Goal: Information Seeking & Learning: Learn about a topic

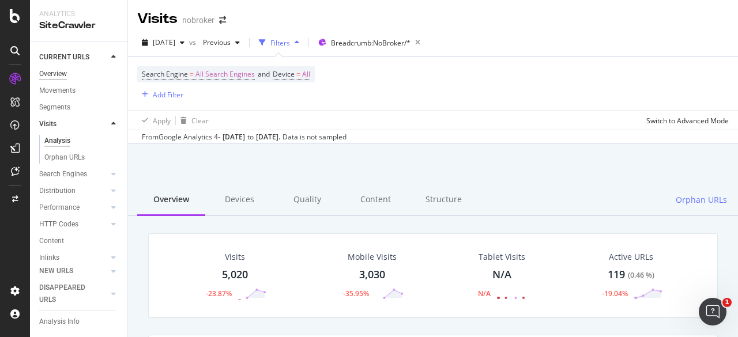
click at [57, 72] on div "Overview" at bounding box center [53, 74] width 28 height 12
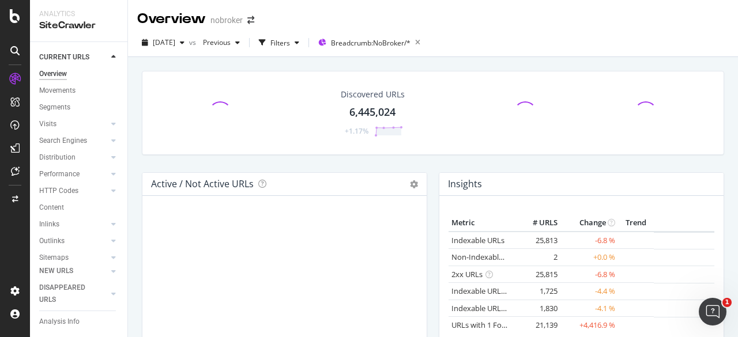
scroll to position [96, 0]
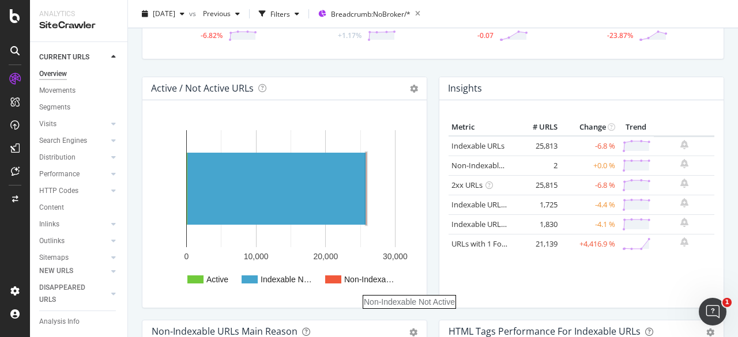
click at [345, 280] on rect "A chart." at bounding box center [369, 280] width 50 height 8
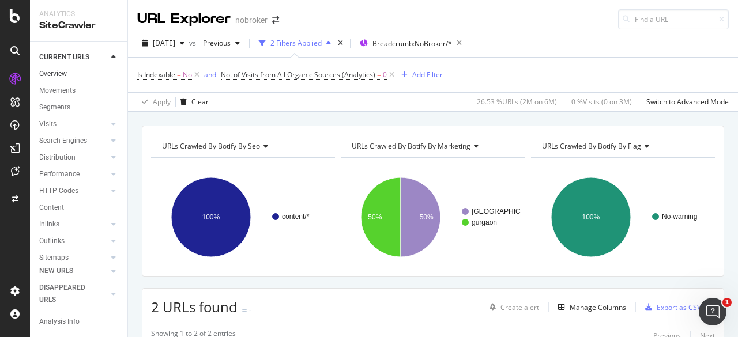
click at [70, 74] on link "Overview" at bounding box center [79, 74] width 80 height 12
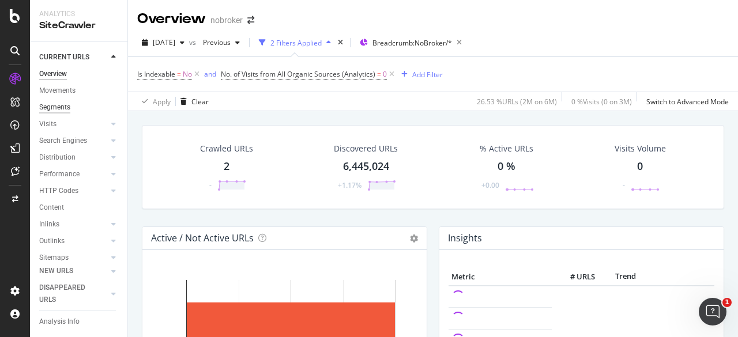
click at [65, 109] on div "Segments" at bounding box center [54, 107] width 31 height 12
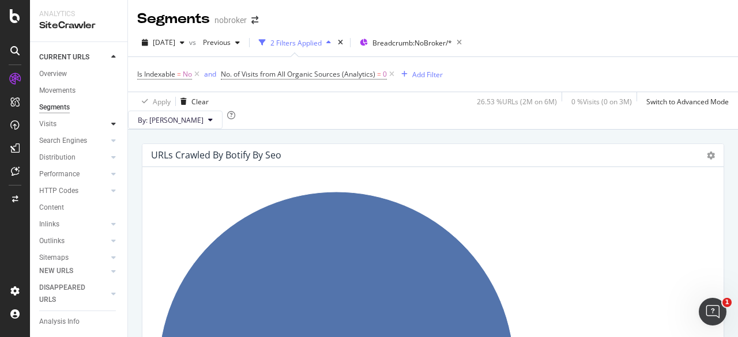
click at [108, 124] on div at bounding box center [114, 124] width 12 height 12
click at [40, 73] on div "Overview" at bounding box center [53, 74] width 28 height 12
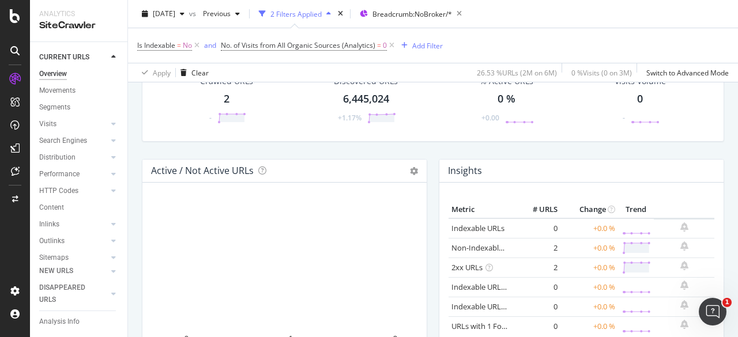
scroll to position [67, 0]
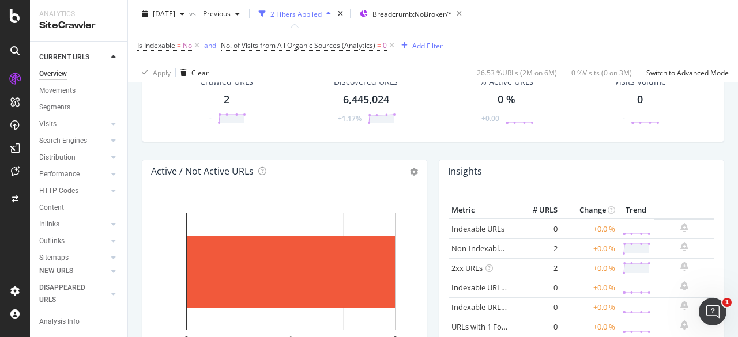
click at [410, 176] on div "Chart (by Value) Chart (by Percentage) Table Expand Export as CSV Export as PNG" at bounding box center [414, 171] width 8 height 13
click at [410, 174] on icon at bounding box center [414, 172] width 8 height 8
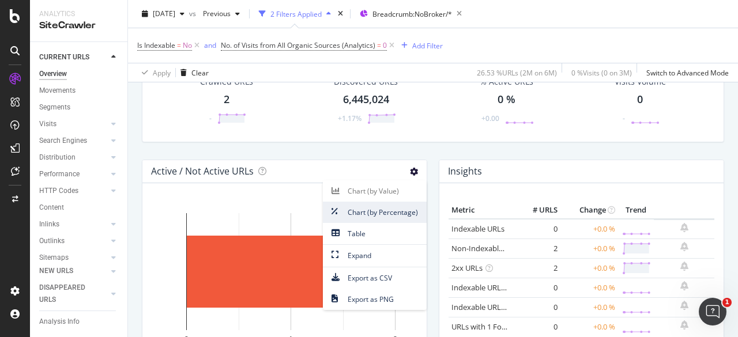
click at [383, 214] on span "Chart (by Percentage)" at bounding box center [375, 213] width 104 height 16
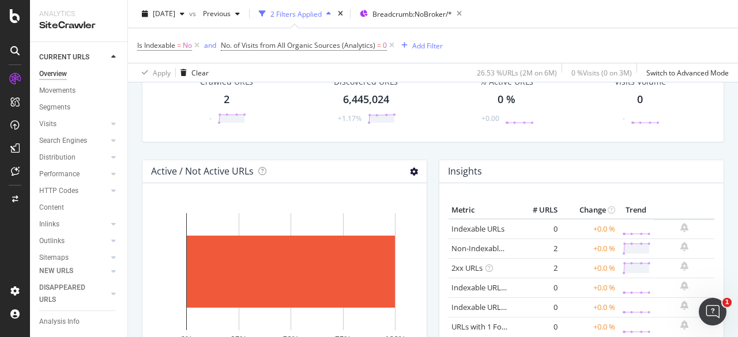
click at [410, 174] on icon at bounding box center [414, 172] width 8 height 8
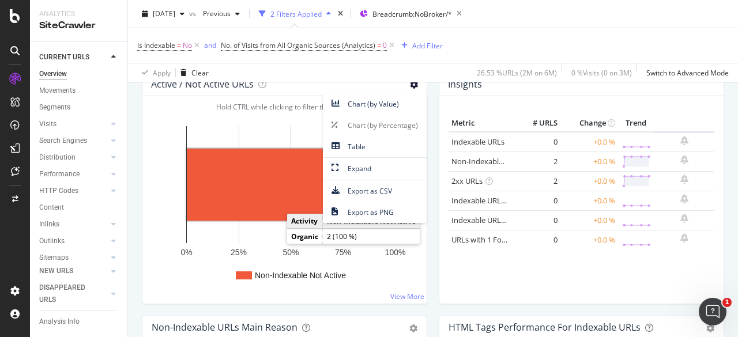
scroll to position [163, 0]
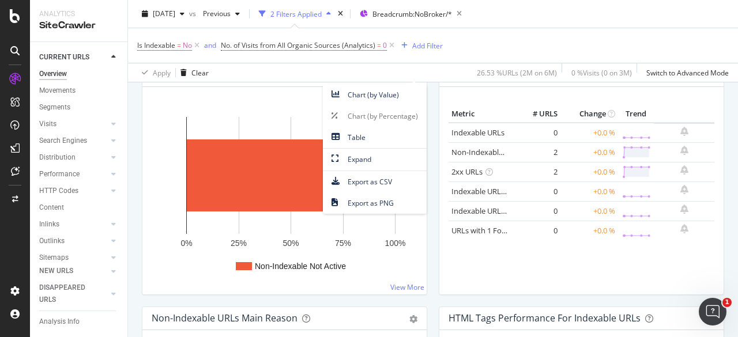
click at [297, 292] on div "Non-Indexable Not Active 0% 25% 50% 75% 100% Non-Indexable Not Active 100 % Non…" at bounding box center [284, 190] width 284 height 207
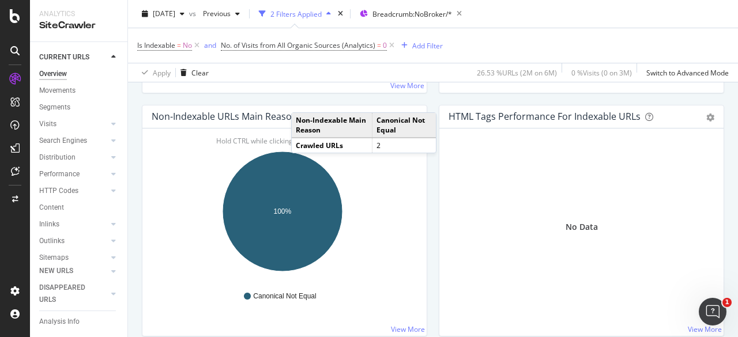
scroll to position [202, 0]
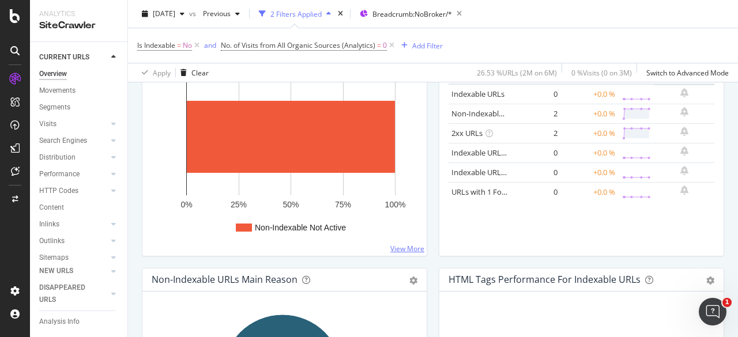
click at [400, 244] on link "View More" at bounding box center [407, 249] width 34 height 10
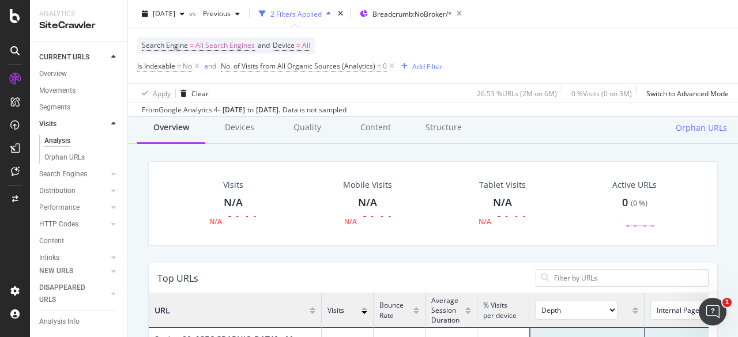
scroll to position [67, 0]
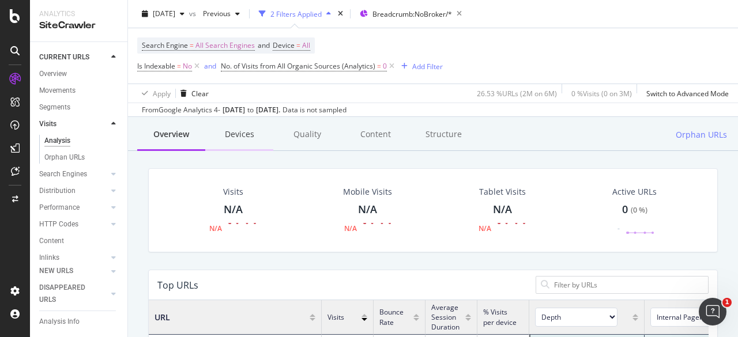
click at [232, 135] on div "Devices" at bounding box center [239, 135] width 68 height 32
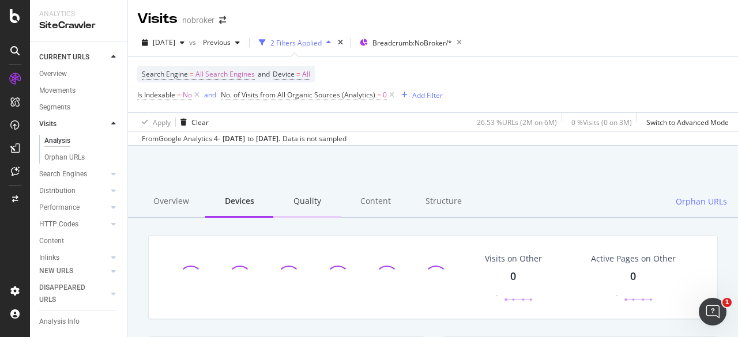
click at [303, 209] on div "Quality" at bounding box center [307, 202] width 68 height 32
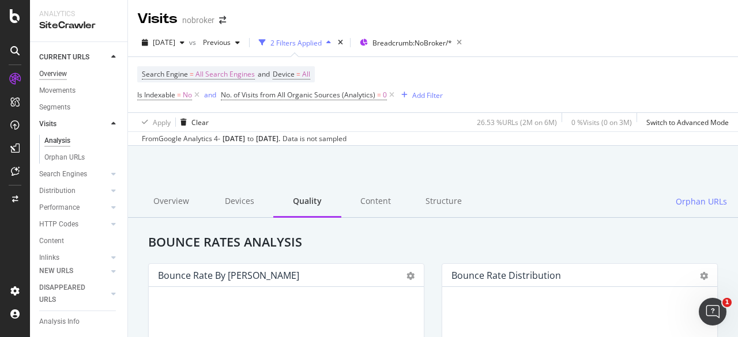
click at [55, 78] on div "Overview" at bounding box center [53, 74] width 28 height 12
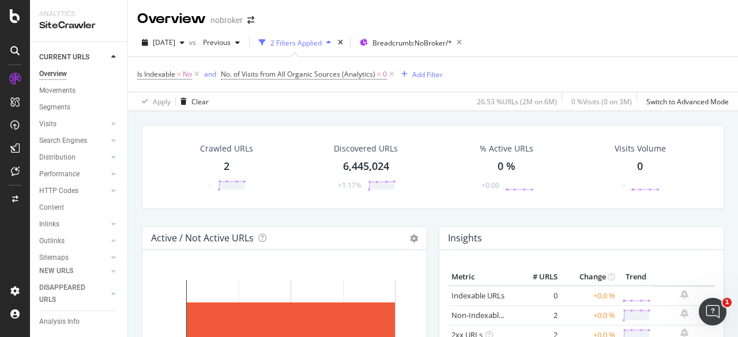
click at [46, 76] on div "Overview" at bounding box center [53, 74] width 28 height 12
click at [198, 73] on icon at bounding box center [197, 75] width 10 height 12
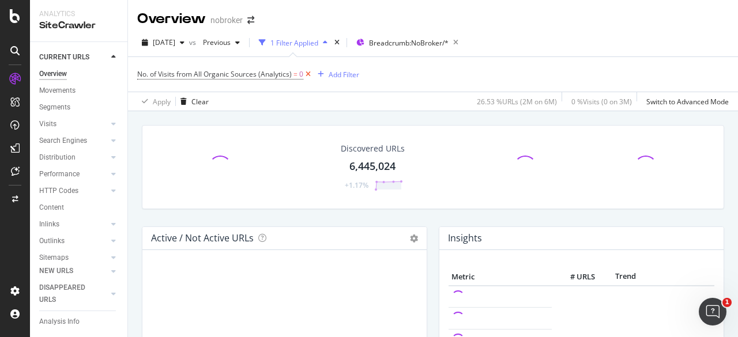
click at [304, 76] on icon at bounding box center [308, 75] width 10 height 12
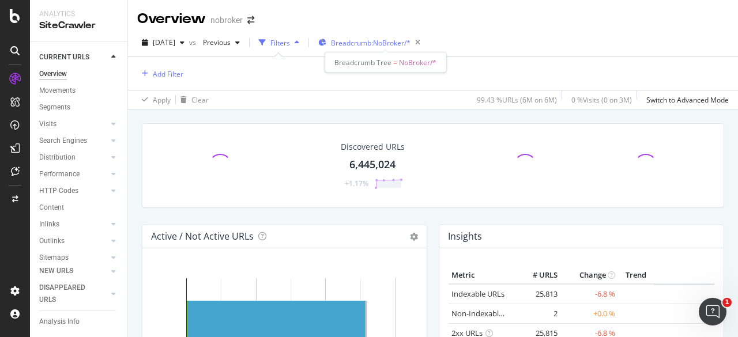
click at [382, 49] on div "Breadcrumb: NoBroker/*" at bounding box center [364, 42] width 92 height 17
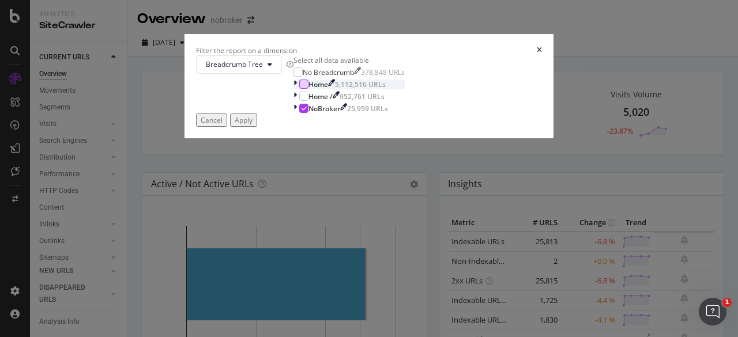
click at [299, 89] on div "modal" at bounding box center [303, 84] width 9 height 9
click at [301, 111] on icon "modal" at bounding box center [303, 108] width 5 height 6
click at [252, 125] on div "Apply" at bounding box center [244, 120] width 18 height 10
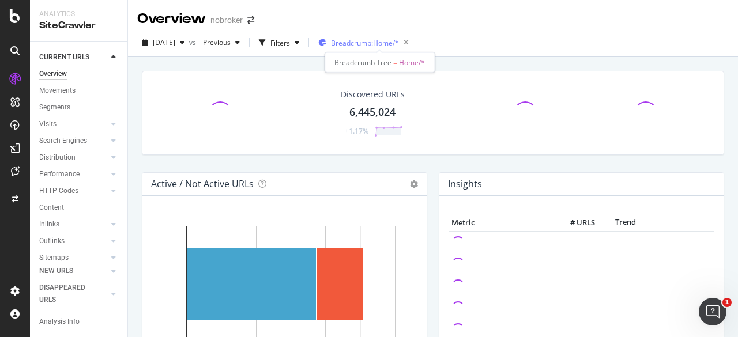
click at [382, 45] on span "Breadcrumb: Home/*" at bounding box center [365, 43] width 68 height 10
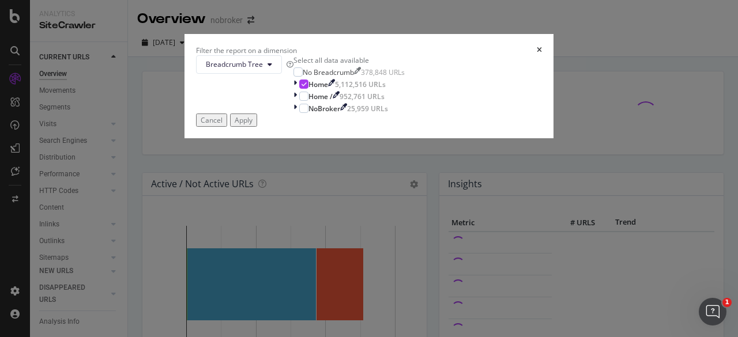
click at [384, 47] on div "Filter the report on a dimension Breadcrumb Tree Select all data available No B…" at bounding box center [369, 168] width 738 height 337
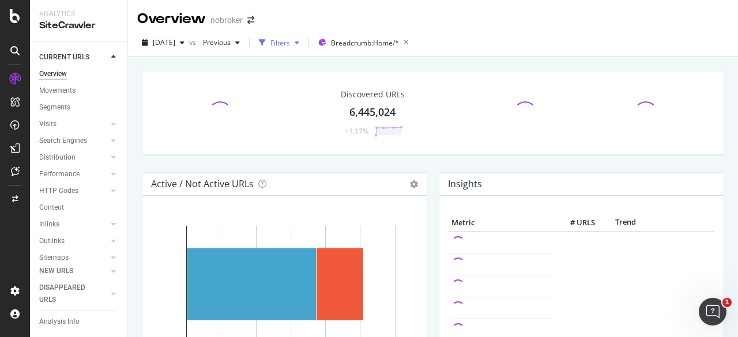
click at [304, 40] on div "button" at bounding box center [297, 42] width 14 height 7
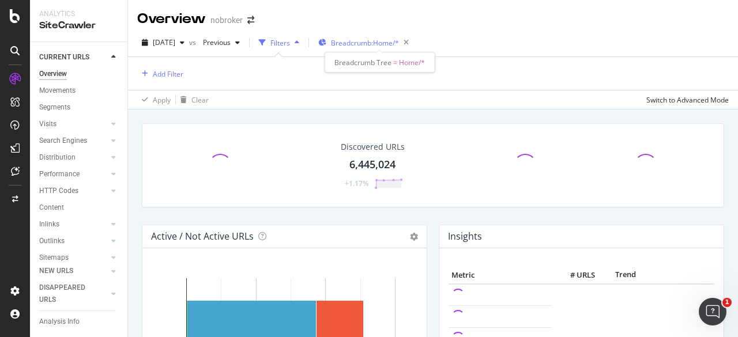
click at [368, 38] on span "Breadcrumb: Home/*" at bounding box center [365, 43] width 68 height 10
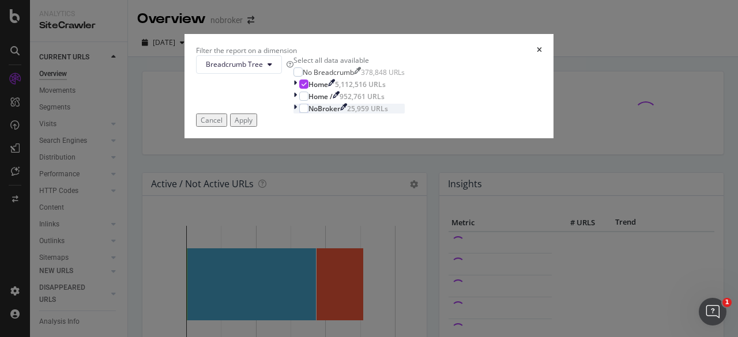
click at [293, 114] on icon "modal" at bounding box center [294, 109] width 3 height 10
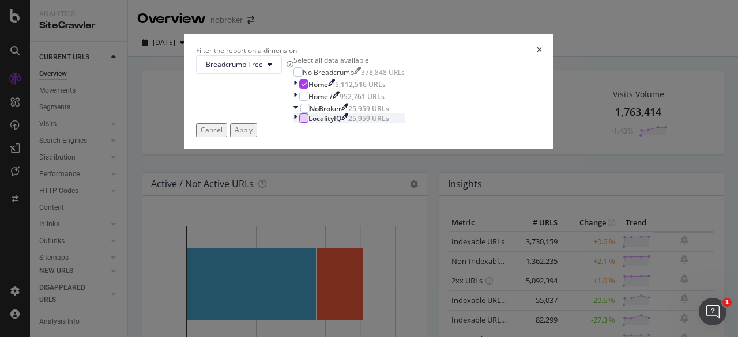
click at [299, 123] on div "modal" at bounding box center [303, 118] width 9 height 9
click at [301, 87] on icon "modal" at bounding box center [303, 84] width 5 height 6
click at [252, 135] on div "Apply" at bounding box center [244, 130] width 18 height 10
click at [466, 254] on td "Non-Indexable URLs" at bounding box center [481, 261] width 66 height 20
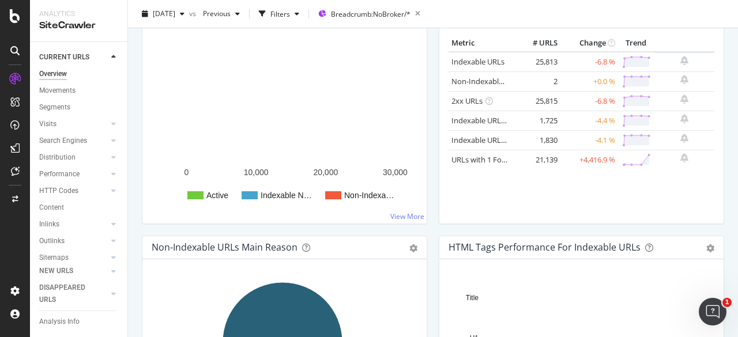
scroll to position [192, 0]
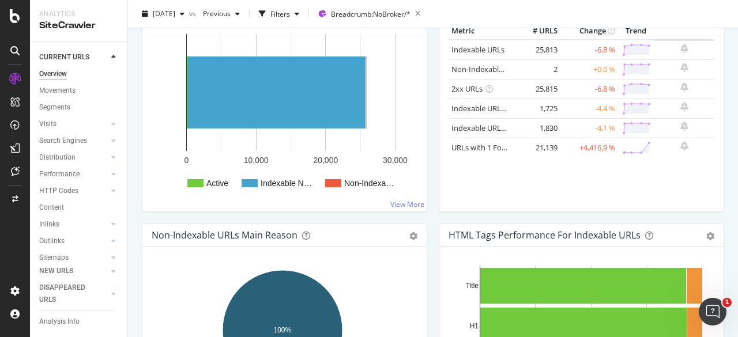
drag, startPoint x: 549, startPoint y: 89, endPoint x: 527, endPoint y: 90, distance: 21.3
click at [527, 90] on td "25,815" at bounding box center [537, 89] width 46 height 20
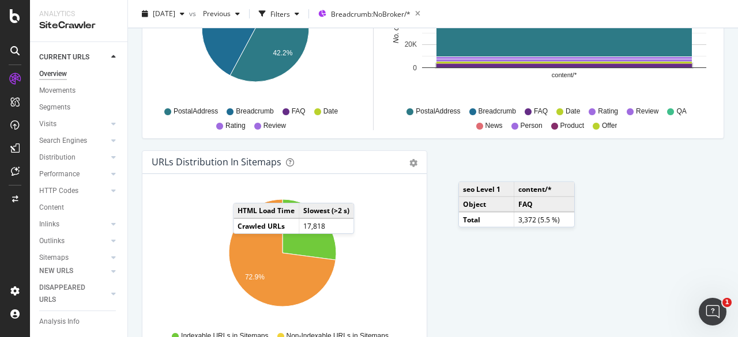
scroll to position [1248, 0]
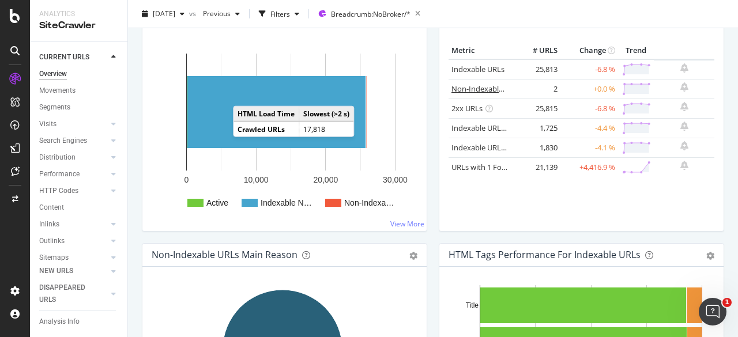
scroll to position [173, 0]
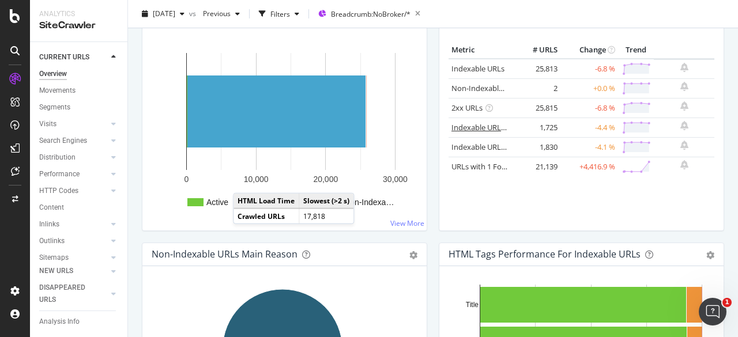
click at [478, 127] on link "Indexable URLs with Bad H1" at bounding box center [499, 127] width 96 height 10
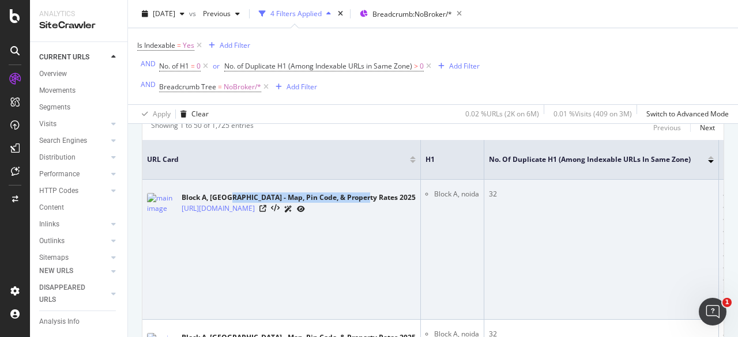
drag, startPoint x: 229, startPoint y: 195, endPoint x: 363, endPoint y: 182, distance: 134.4
click at [363, 182] on td "Block A, [GEOGRAPHIC_DATA] - Map, Pin Code, & Property Rates 2025 [URL][DOMAIN_…" at bounding box center [281, 250] width 278 height 140
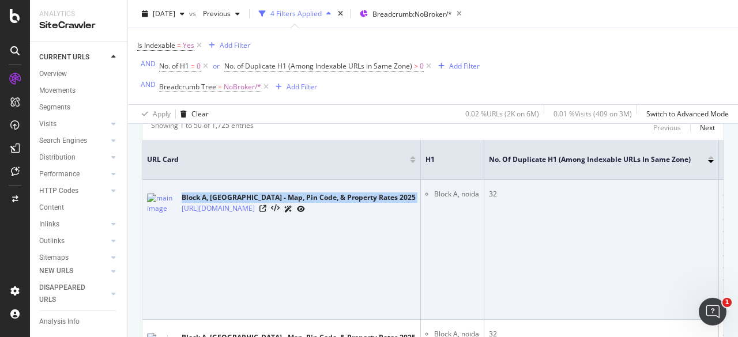
click at [363, 182] on td "Block A, [GEOGRAPHIC_DATA] - Map, Pin Code, & Property Rates 2025 [URL][DOMAIN_…" at bounding box center [281, 250] width 278 height 140
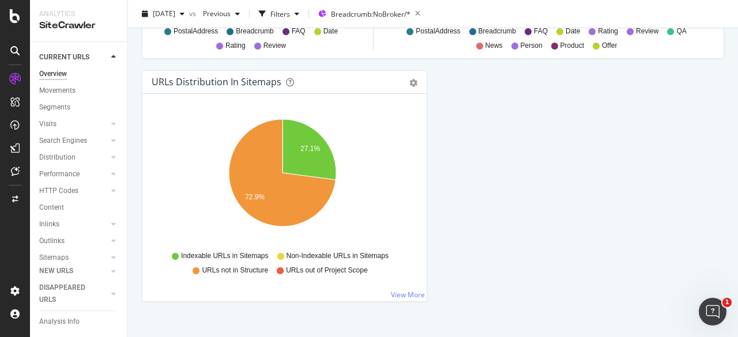
scroll to position [1331, 0]
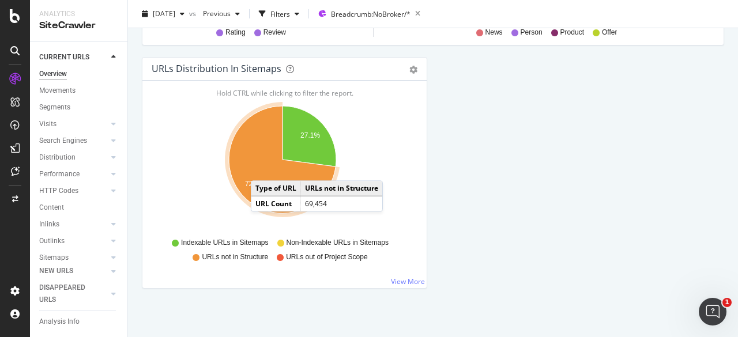
click at [262, 166] on icon "A chart." at bounding box center [282, 159] width 107 height 107
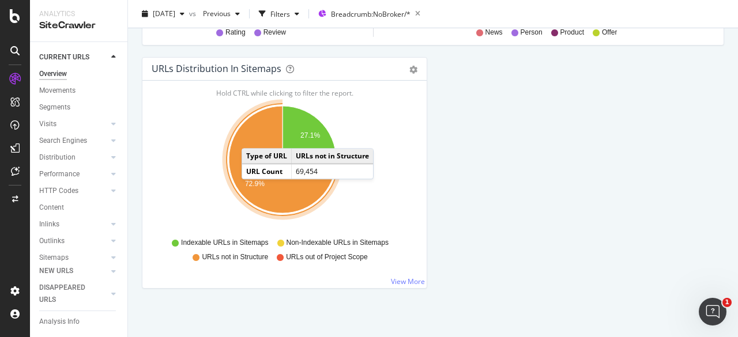
click at [253, 134] on icon "A chart." at bounding box center [282, 159] width 107 height 107
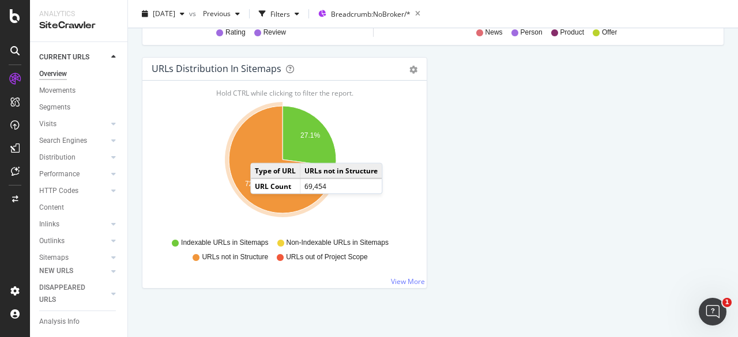
click at [262, 148] on icon "A chart." at bounding box center [282, 159] width 107 height 107
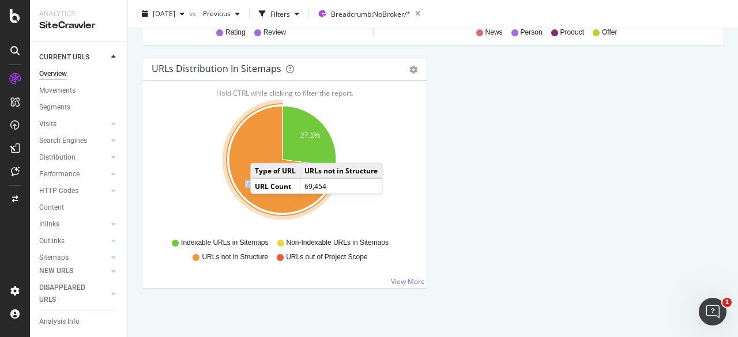
click at [262, 148] on icon "A chart." at bounding box center [282, 159] width 107 height 107
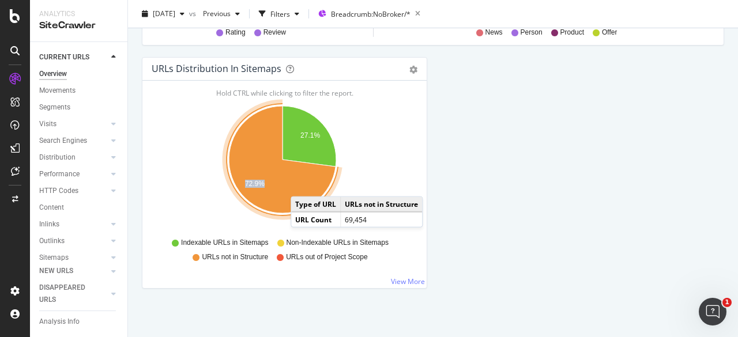
click at [302, 182] on icon "A chart." at bounding box center [282, 159] width 107 height 107
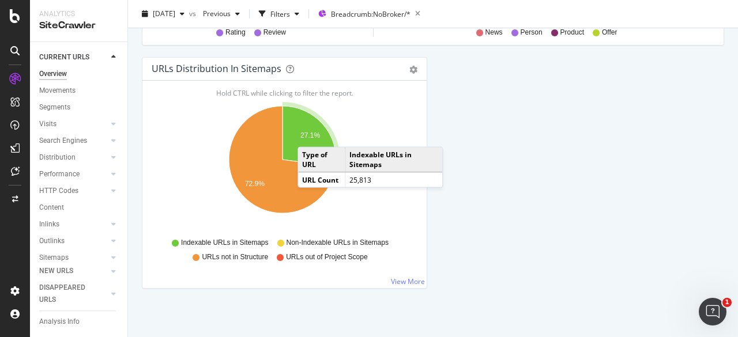
click at [309, 132] on text "27.1%" at bounding box center [310, 135] width 20 height 8
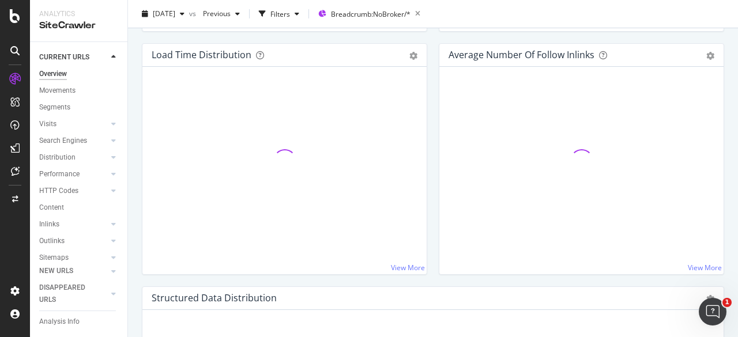
scroll to position [1331, 0]
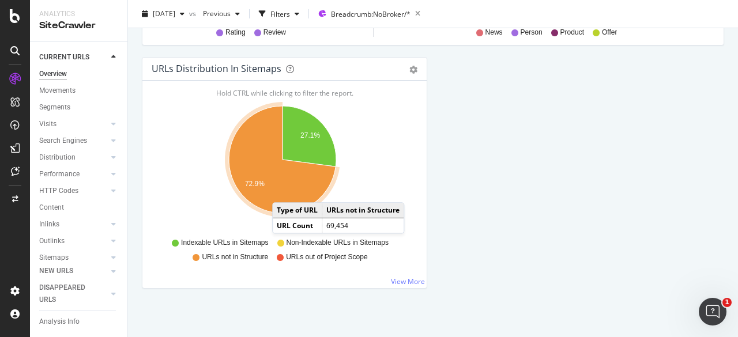
click at [284, 188] on icon "A chart." at bounding box center [282, 159] width 107 height 107
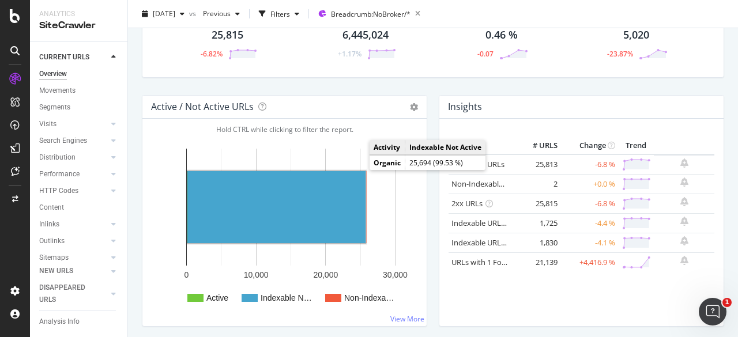
scroll to position [77, 0]
click at [277, 187] on rect "A chart." at bounding box center [276, 208] width 178 height 72
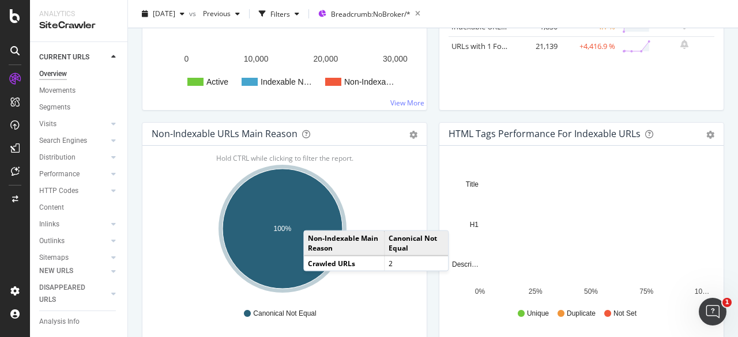
scroll to position [240, 0]
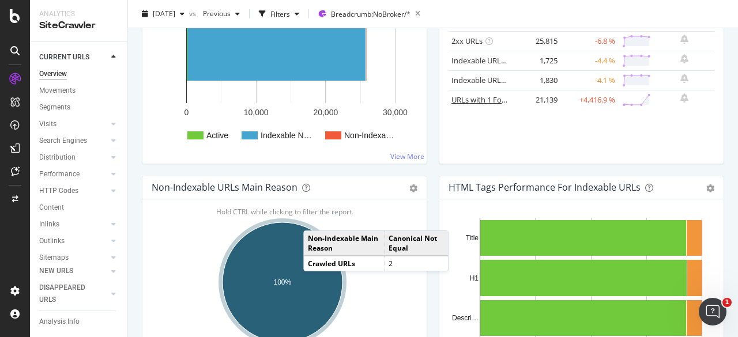
click at [425, 165] on div "Active / Not Active URLs Chart (by Value) Chart (by Percentage) Table Expand Ex…" at bounding box center [284, 54] width 297 height 243
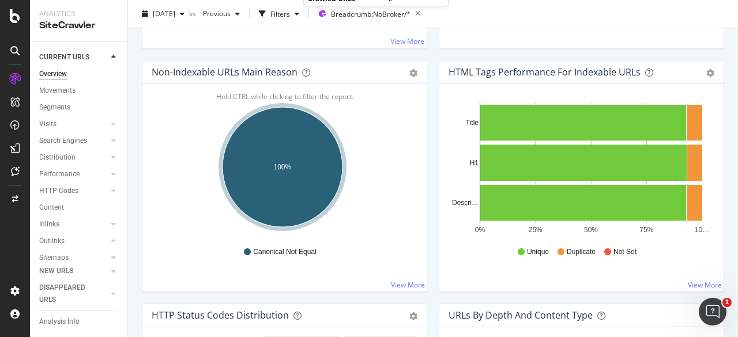
scroll to position [0, 0]
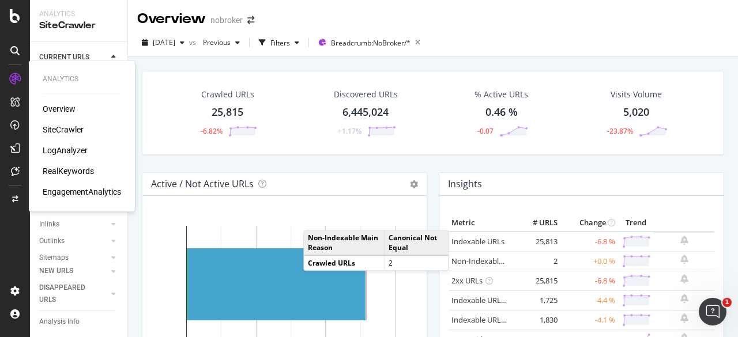
click at [68, 110] on div "Overview" at bounding box center [59, 109] width 33 height 12
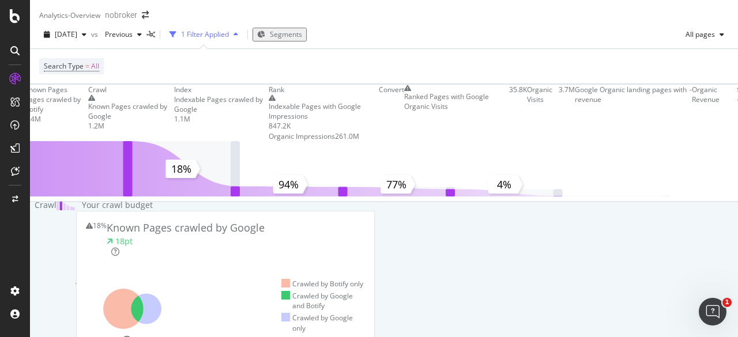
click at [229, 39] on div "1 Filter Applied" at bounding box center [205, 34] width 48 height 10
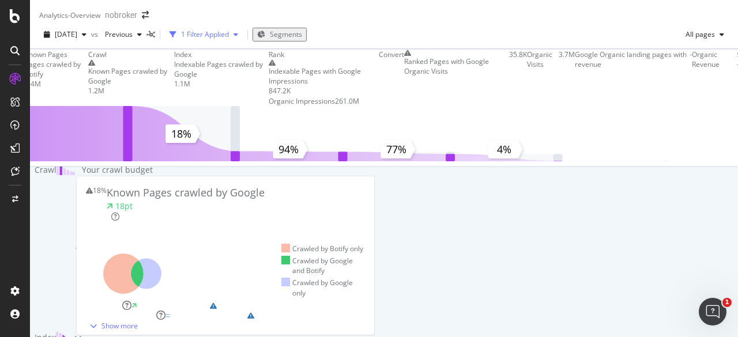
click at [229, 39] on div "1 Filter Applied" at bounding box center [205, 34] width 48 height 10
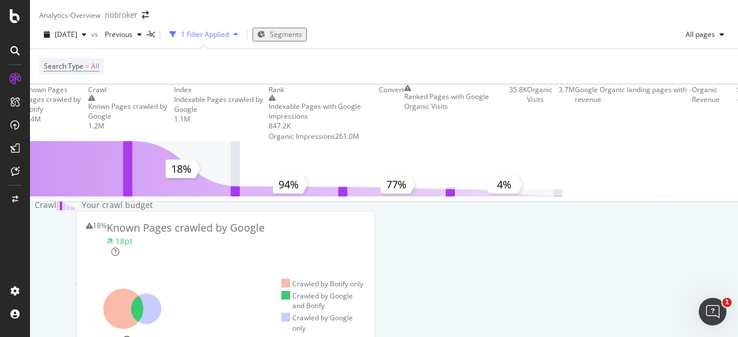
scroll to position [590, 0]
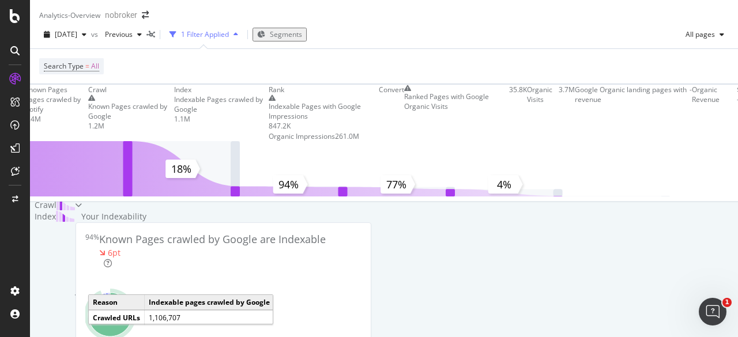
scroll to position [9, 0]
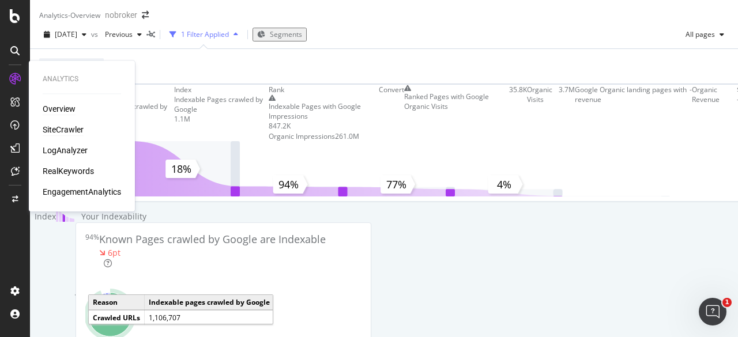
click at [63, 130] on div "SiteCrawler" at bounding box center [63, 130] width 41 height 12
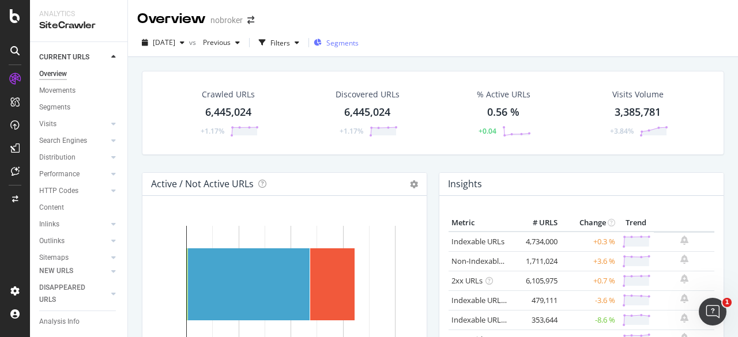
click at [347, 40] on div "Segments" at bounding box center [336, 43] width 45 height 10
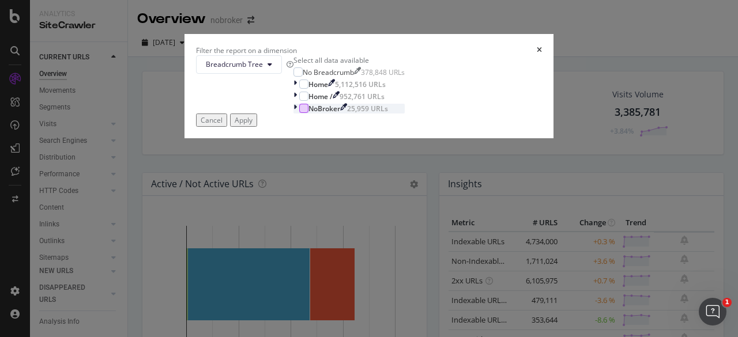
click at [299, 113] on div "modal" at bounding box center [303, 108] width 9 height 9
click at [293, 114] on icon "modal" at bounding box center [294, 109] width 3 height 10
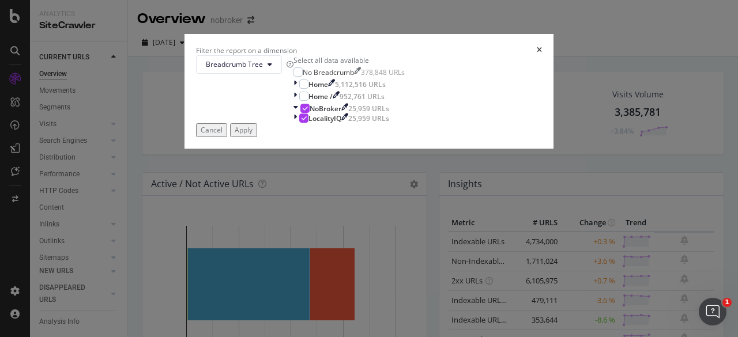
click at [252, 135] on div "Apply" at bounding box center [244, 130] width 18 height 10
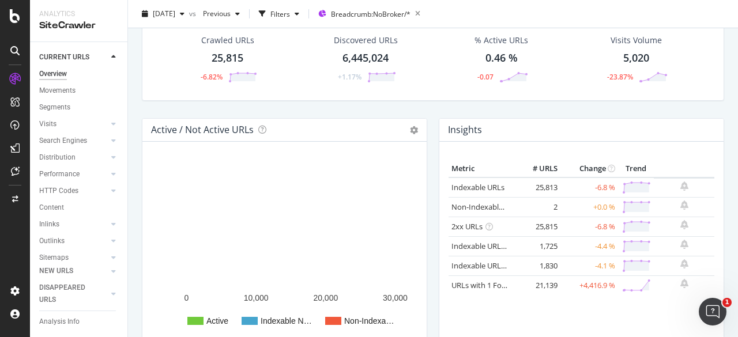
scroll to position [77, 0]
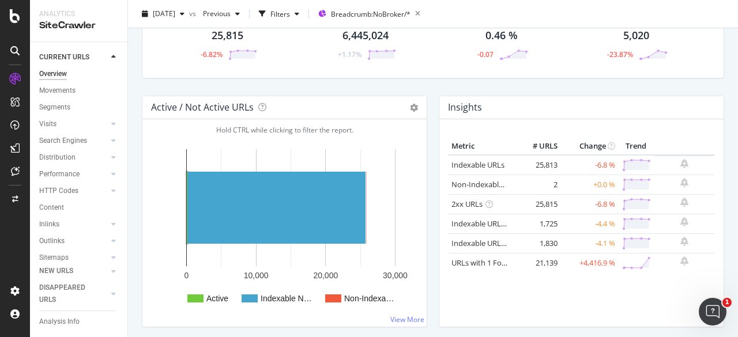
click at [187, 214] on rect "A chart." at bounding box center [187, 208] width 1 height 72
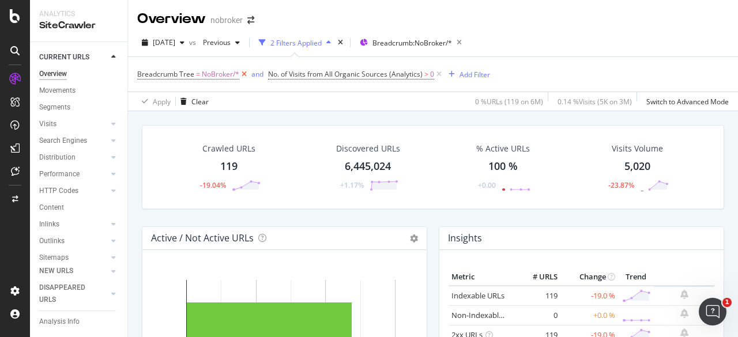
click at [242, 74] on icon at bounding box center [244, 75] width 10 height 12
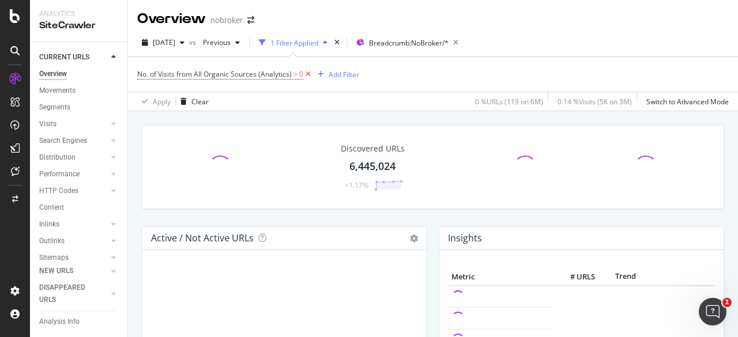
click at [308, 77] on icon at bounding box center [308, 75] width 10 height 12
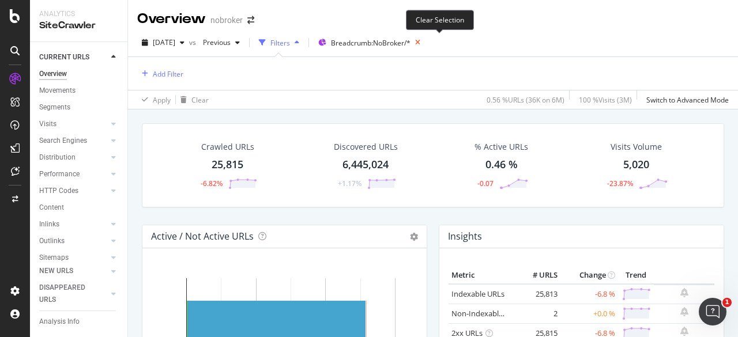
click at [425, 42] on icon at bounding box center [417, 43] width 14 height 16
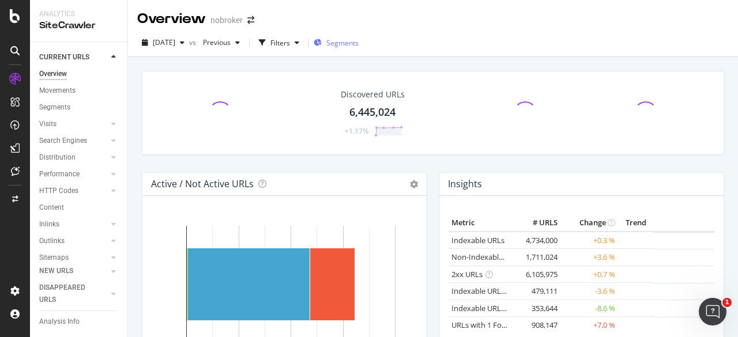
click at [359, 39] on span "Segments" at bounding box center [342, 43] width 32 height 10
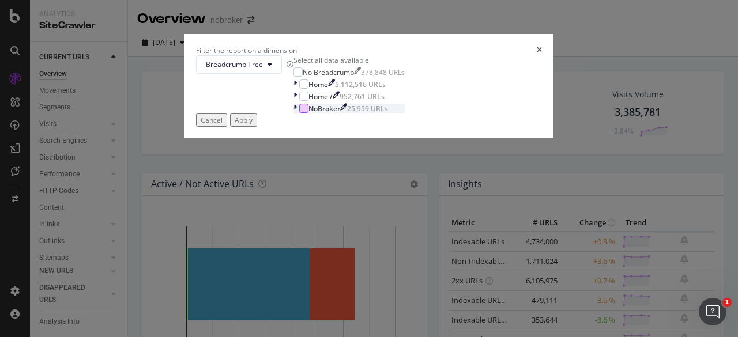
click at [299, 113] on div "modal" at bounding box center [303, 108] width 9 height 9
click at [252, 125] on div "Apply" at bounding box center [244, 120] width 18 height 10
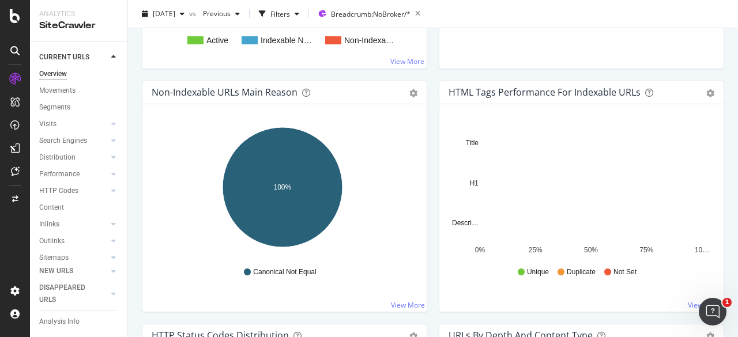
scroll to position [355, 0]
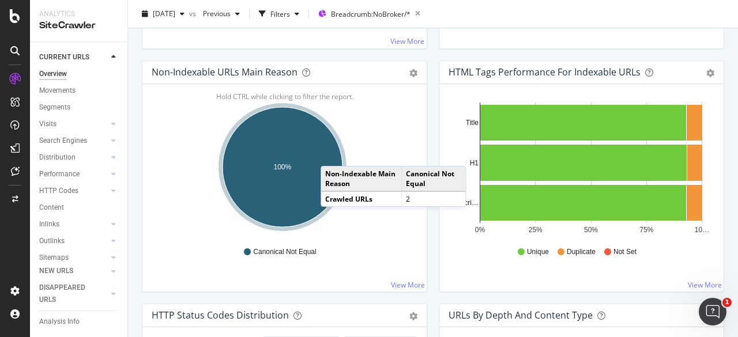
click at [332, 153] on ellipse "A chart." at bounding box center [282, 167] width 120 height 120
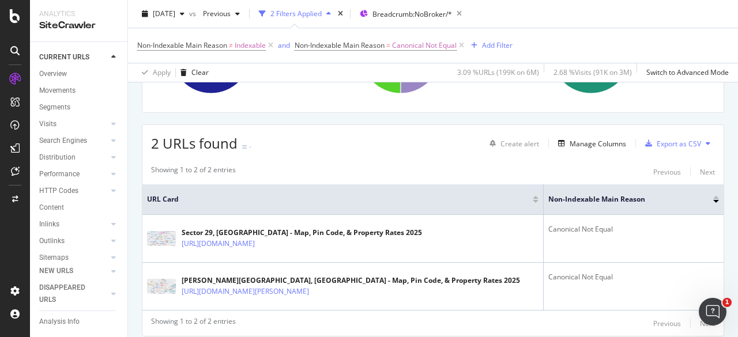
scroll to position [192, 0]
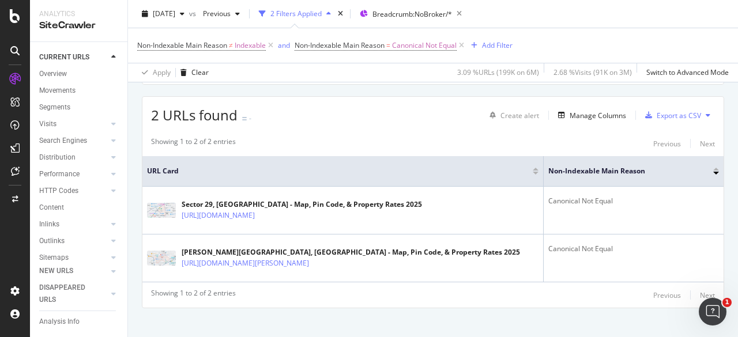
click at [539, 14] on div "[DATE] vs Previous 2 Filters Applied Breadcrumb: NoBroker/*" at bounding box center [433, 16] width 610 height 23
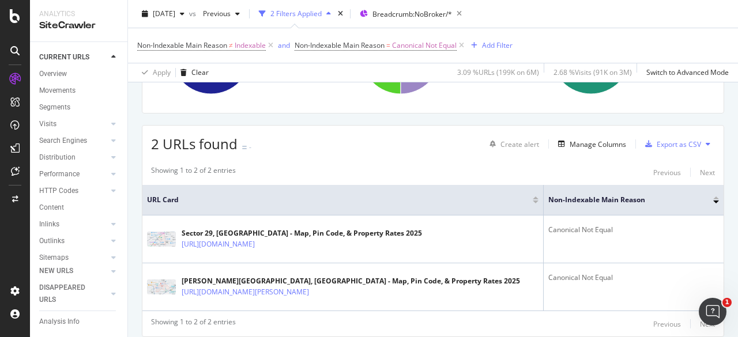
scroll to position [201, 0]
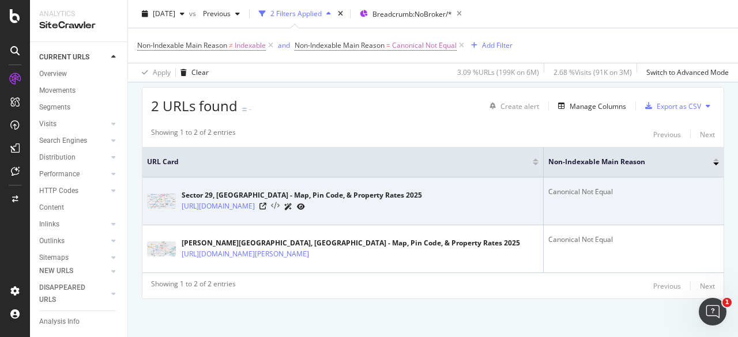
click at [280, 207] on icon at bounding box center [275, 206] width 9 height 8
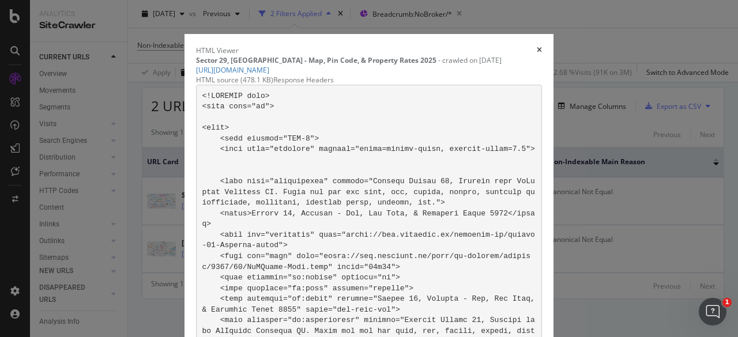
scroll to position [127277, 0]
click at [284, 85] on div "Response Headers" at bounding box center [303, 80] width 61 height 10
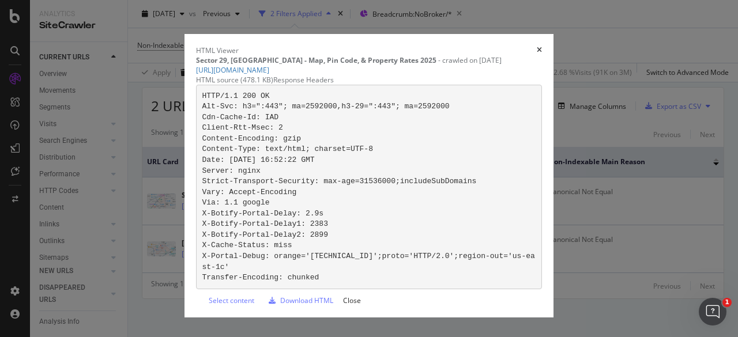
scroll to position [66, 0]
click at [542, 47] on icon "times" at bounding box center [539, 50] width 5 height 7
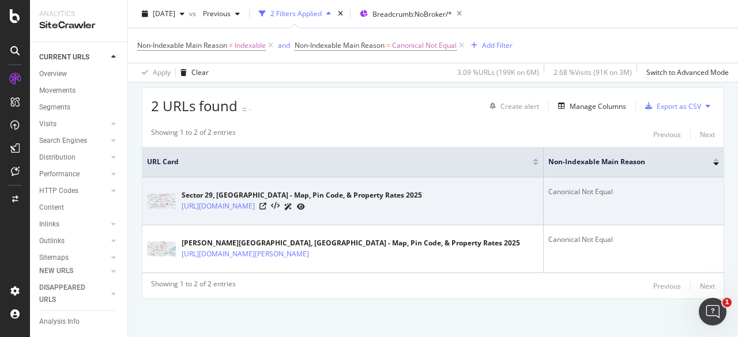
click at [305, 203] on icon at bounding box center [301, 206] width 8 height 7
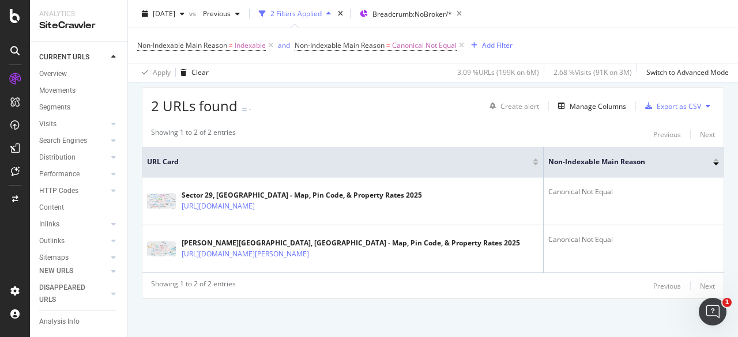
scroll to position [0, 0]
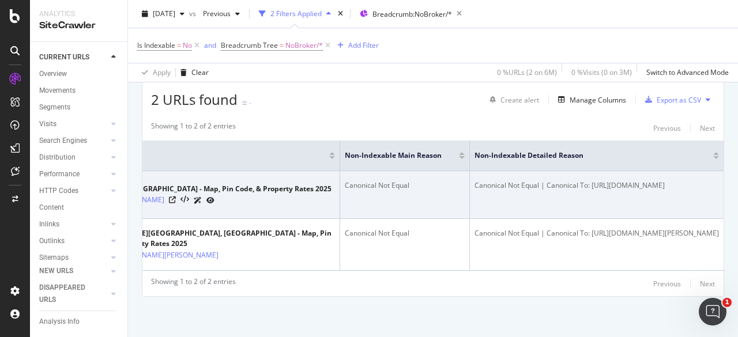
scroll to position [0, 133]
click at [549, 180] on div "Canonical Not Equal | Canonical To: [URL][DOMAIN_NAME]" at bounding box center [596, 185] width 244 height 10
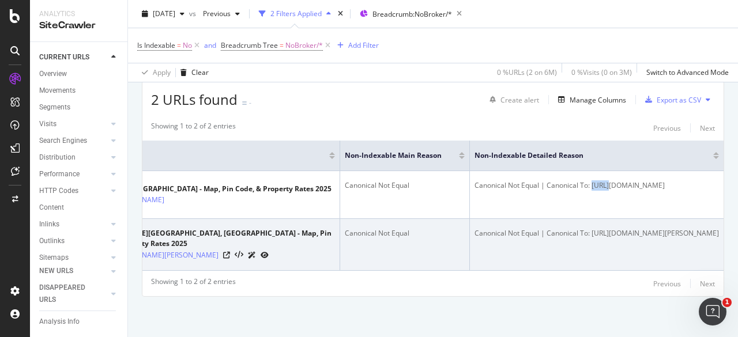
scroll to position [0, 0]
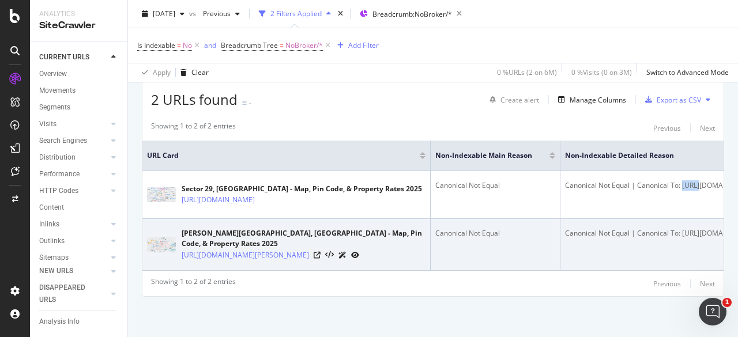
click at [575, 228] on div "Canonical Not Equal | Canonical To: [URL][DOMAIN_NAME][PERSON_NAME]" at bounding box center [687, 233] width 244 height 10
click at [628, 232] on div "Canonical Not Equal | Canonical To: [URL][DOMAIN_NAME][PERSON_NAME]" at bounding box center [687, 233] width 244 height 10
click at [560, 223] on td "Canonical Not Equal | Canonical To: [URL][DOMAIN_NAME][PERSON_NAME]" at bounding box center [687, 245] width 254 height 52
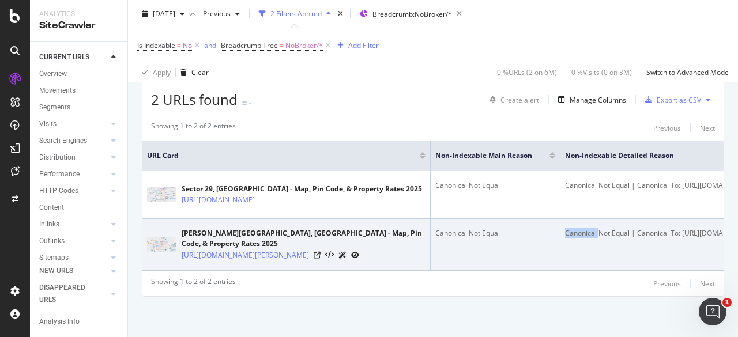
click at [560, 223] on td "Canonical Not Equal | Canonical To: [URL][DOMAIN_NAME][PERSON_NAME]" at bounding box center [687, 245] width 254 height 52
click at [568, 228] on div "Canonical Not Equal | Canonical To: [URL][DOMAIN_NAME][PERSON_NAME]" at bounding box center [687, 233] width 244 height 10
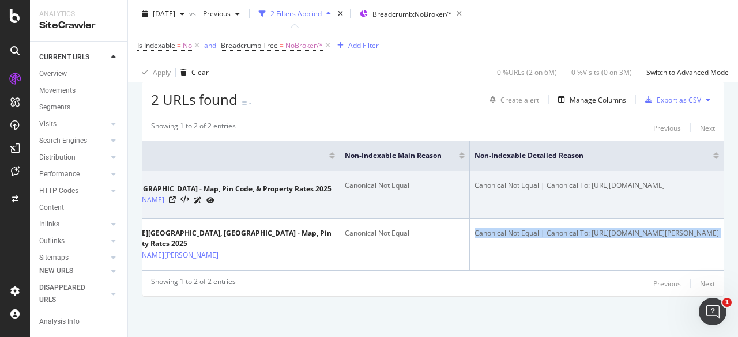
scroll to position [0, 133]
click at [474, 180] on div "Canonical Not Equal | Canonical To: [URL][DOMAIN_NAME]" at bounding box center [596, 185] width 244 height 10
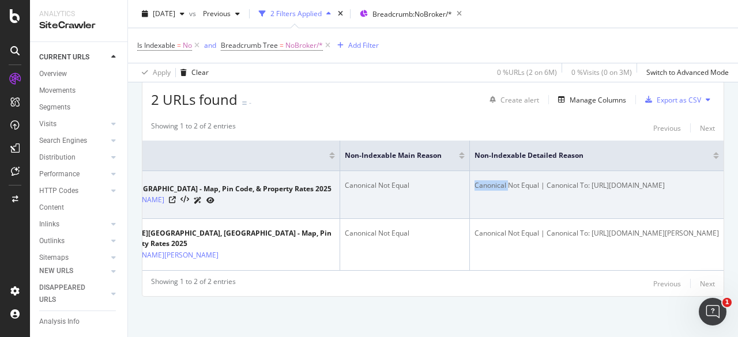
drag, startPoint x: 506, startPoint y: 240, endPoint x: 433, endPoint y: 175, distance: 97.6
click at [433, 175] on tbody "Sector 29, Gurgaon - Map, Pin Code, & Property Rates 2025 https://www.nobroker.…" at bounding box center [387, 221] width 671 height 100
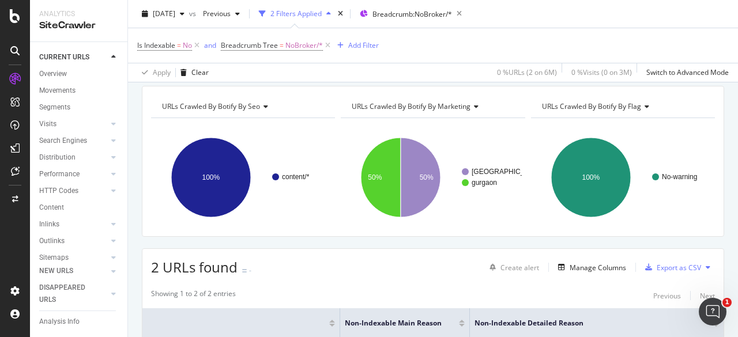
scroll to position [0, 0]
